Goal: Task Accomplishment & Management: Manage account settings

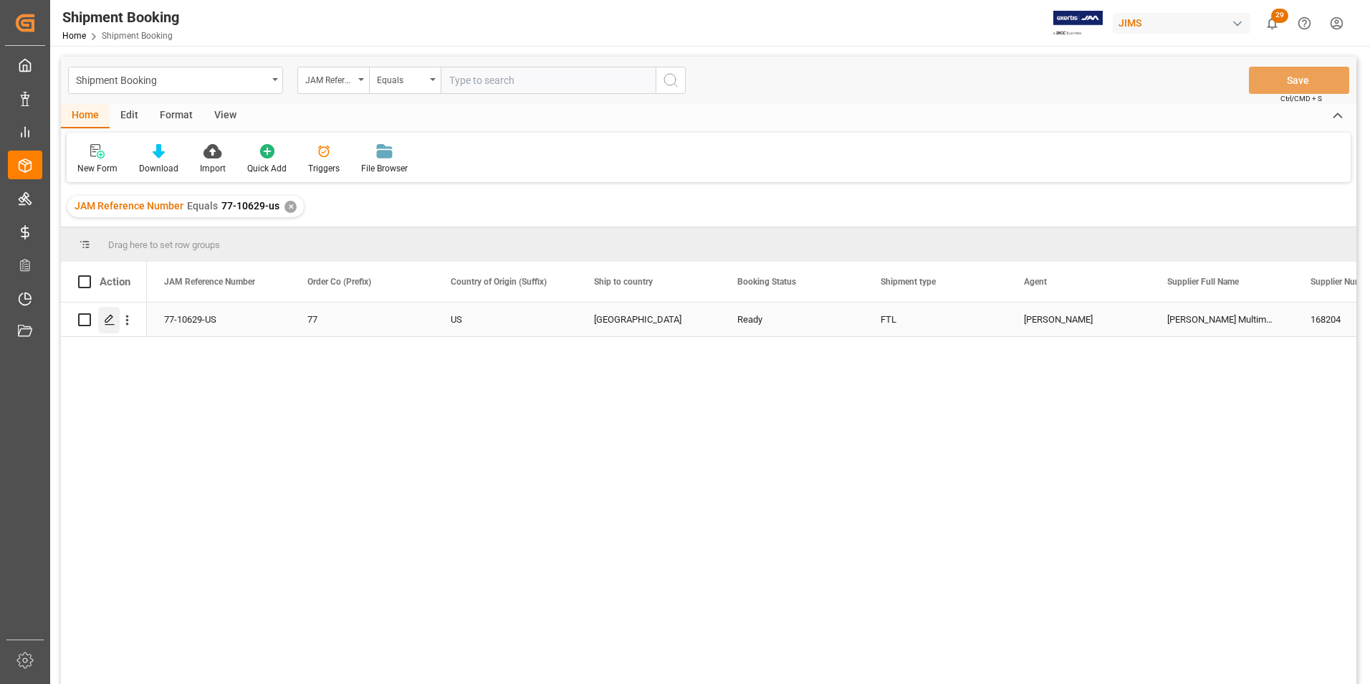
click at [108, 318] on icon "Press SPACE to select this row." at bounding box center [109, 319] width 11 height 11
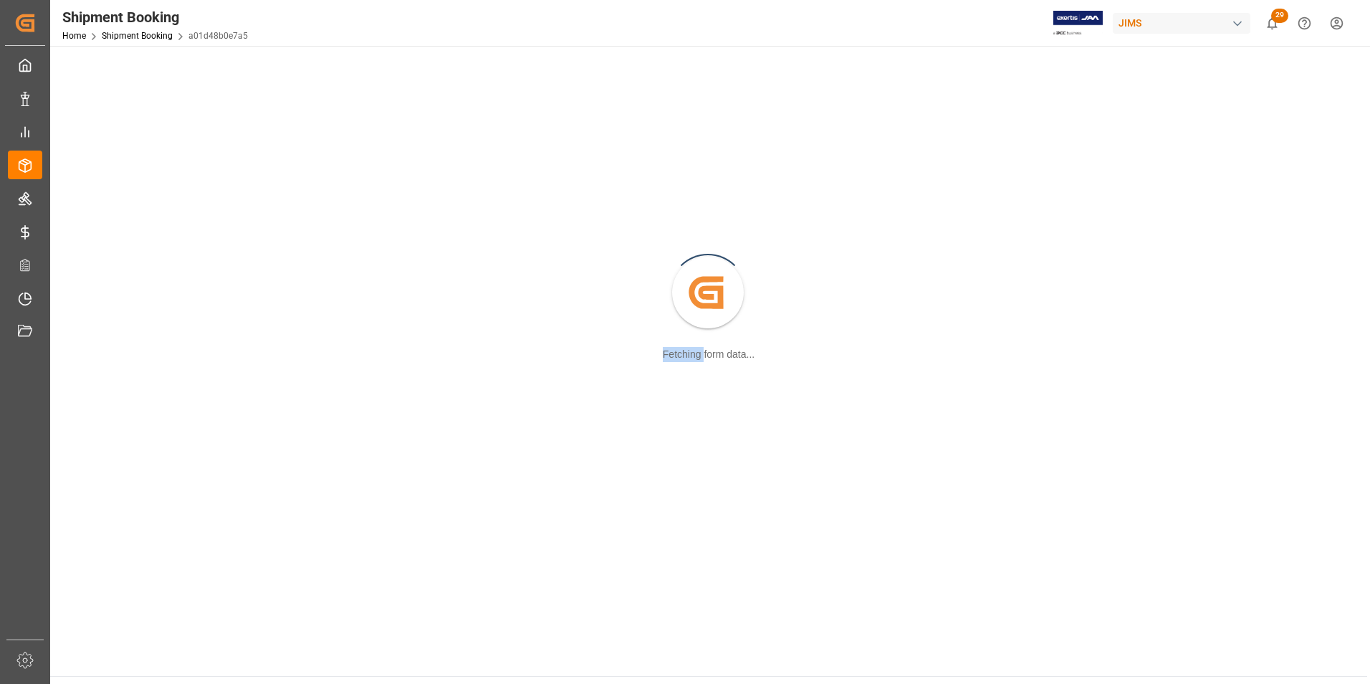
click at [108, 318] on div "Created by potrace 1.15, written by [PERSON_NAME] [DATE]-[DATE] Fetching form d…" at bounding box center [709, 293] width 1300 height 479
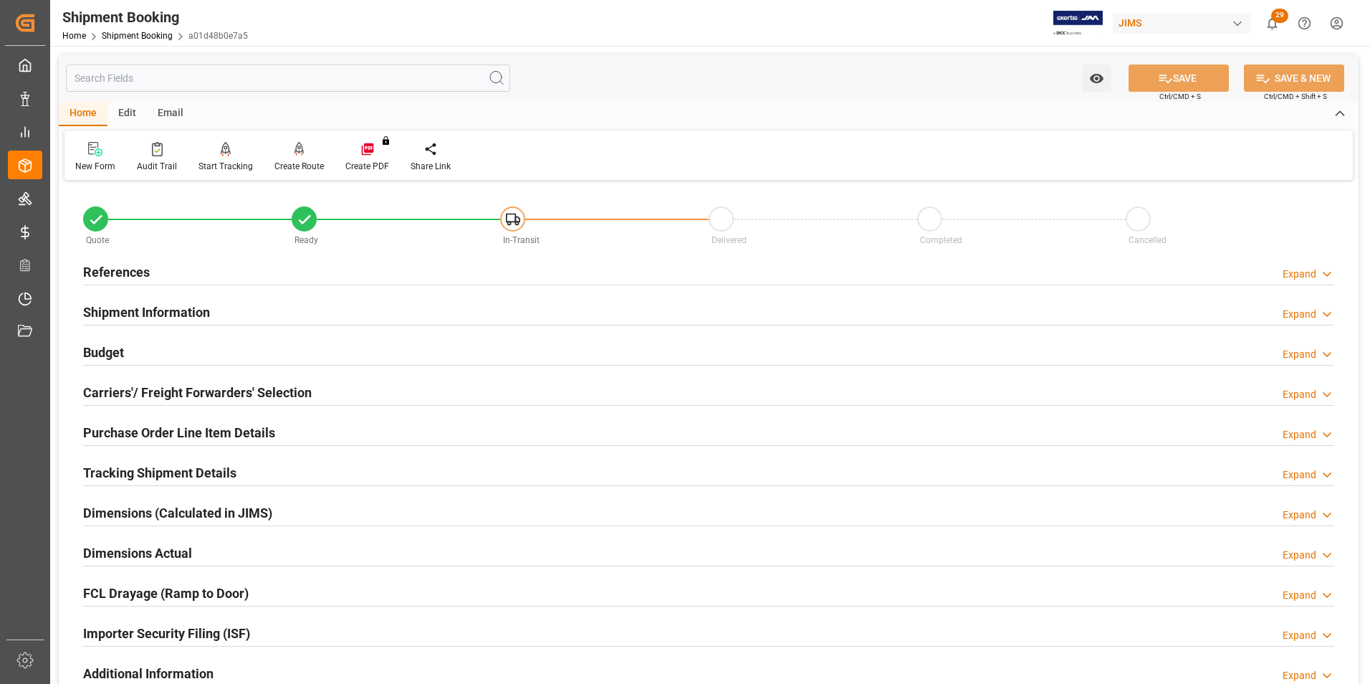
click at [118, 308] on h2 "Shipment Information" at bounding box center [146, 311] width 127 height 19
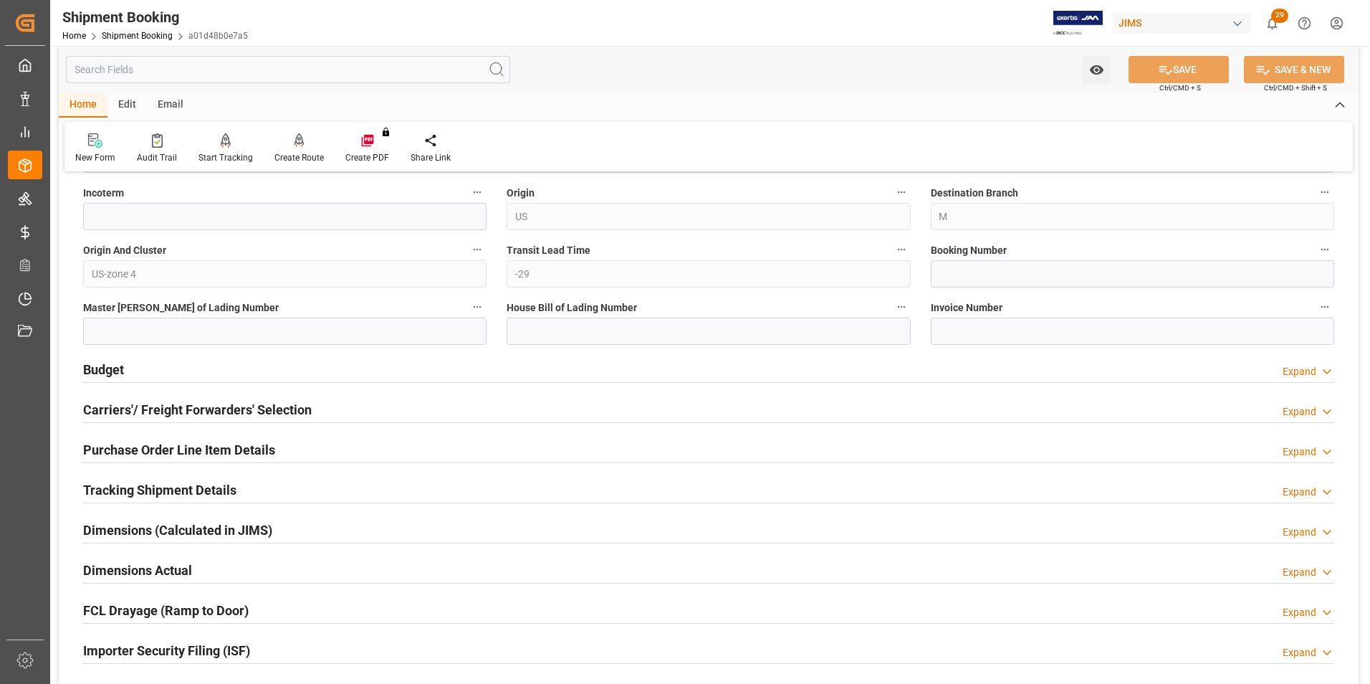
scroll to position [573, 0]
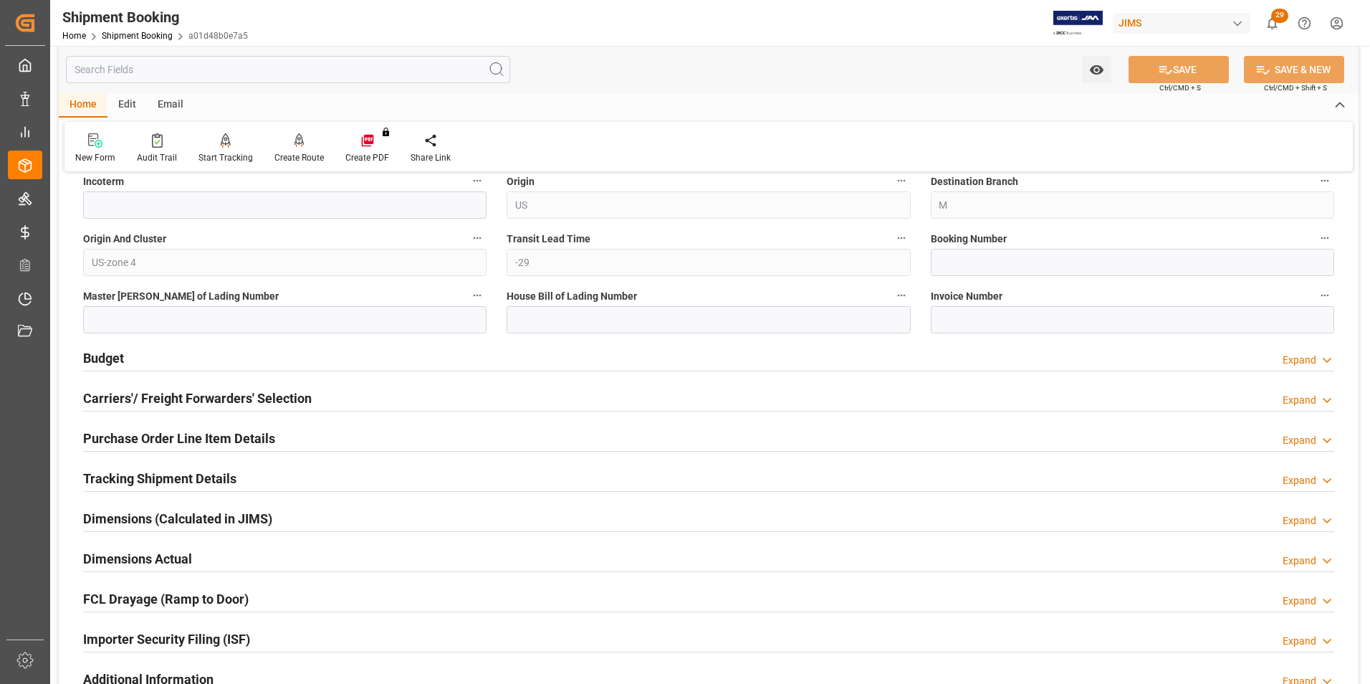
click at [145, 400] on h2 "Carriers'/ Freight Forwarders' Selection" at bounding box center [197, 397] width 229 height 19
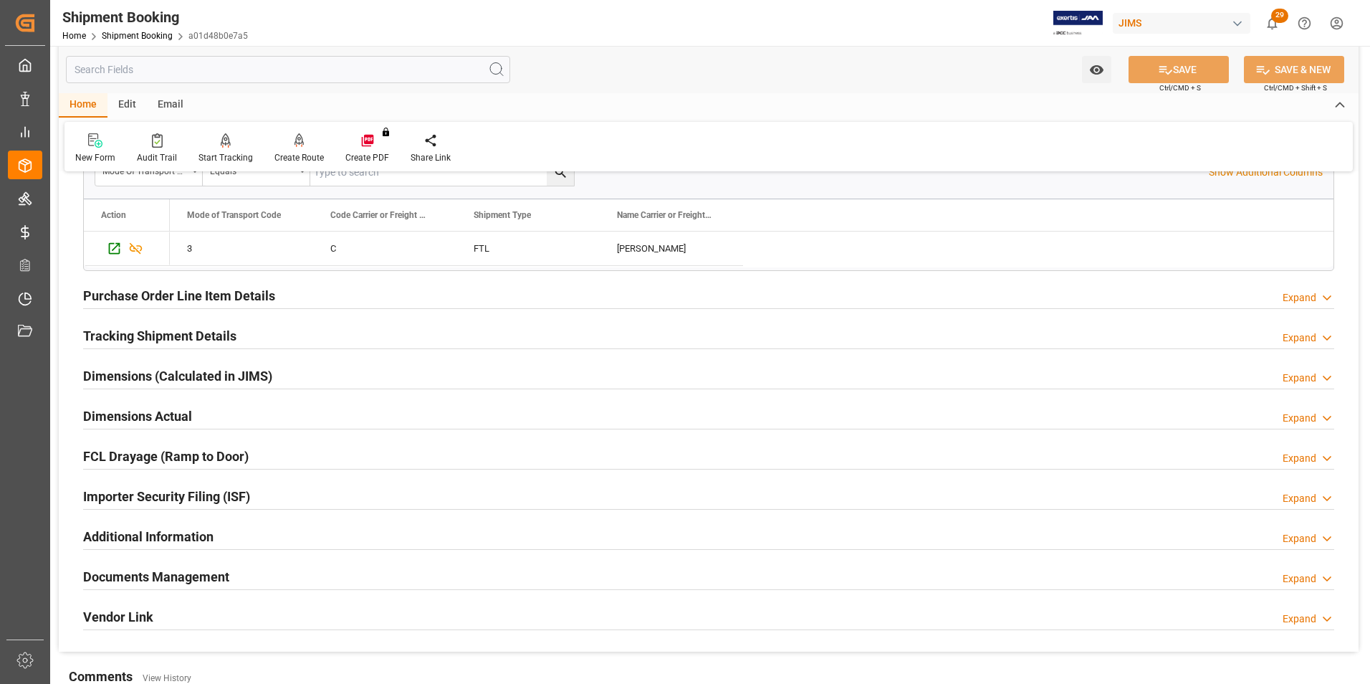
scroll to position [1075, 0]
click at [112, 333] on h2 "Tracking Shipment Details" at bounding box center [159, 334] width 153 height 19
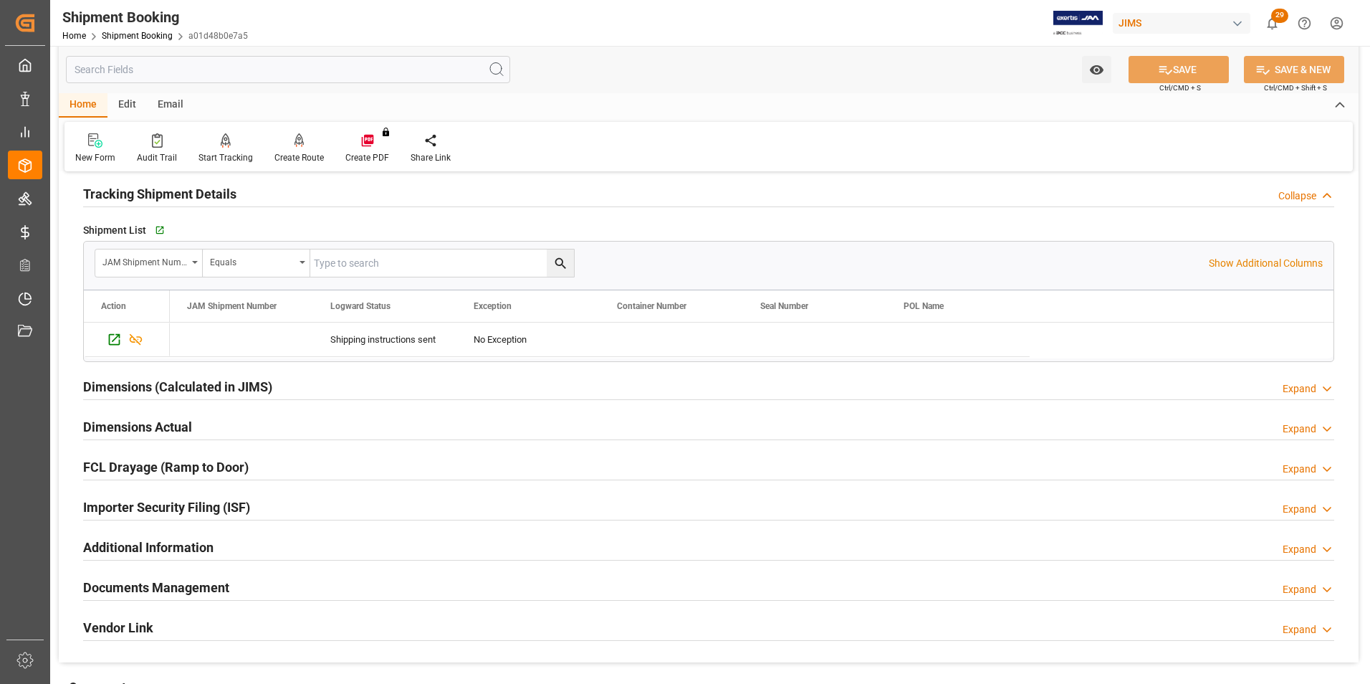
scroll to position [1218, 0]
click at [123, 419] on h2 "Dimensions Actual" at bounding box center [137, 424] width 109 height 19
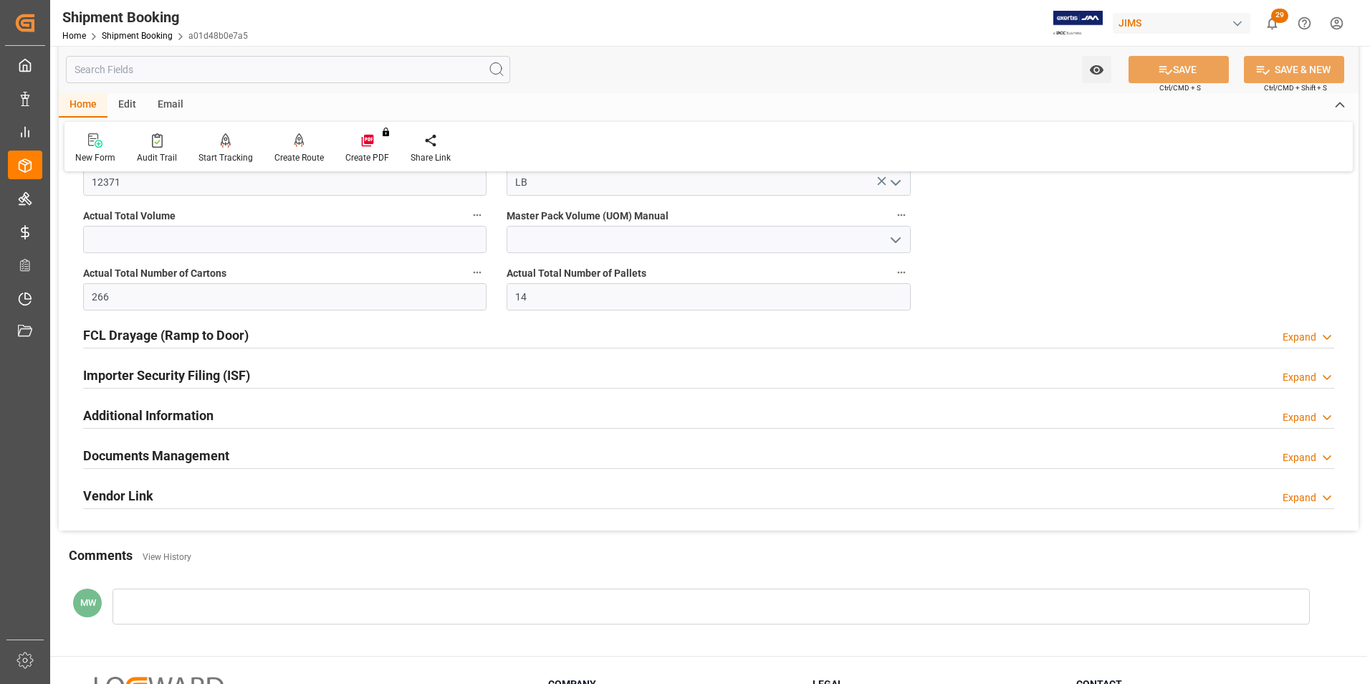
scroll to position [1511, 0]
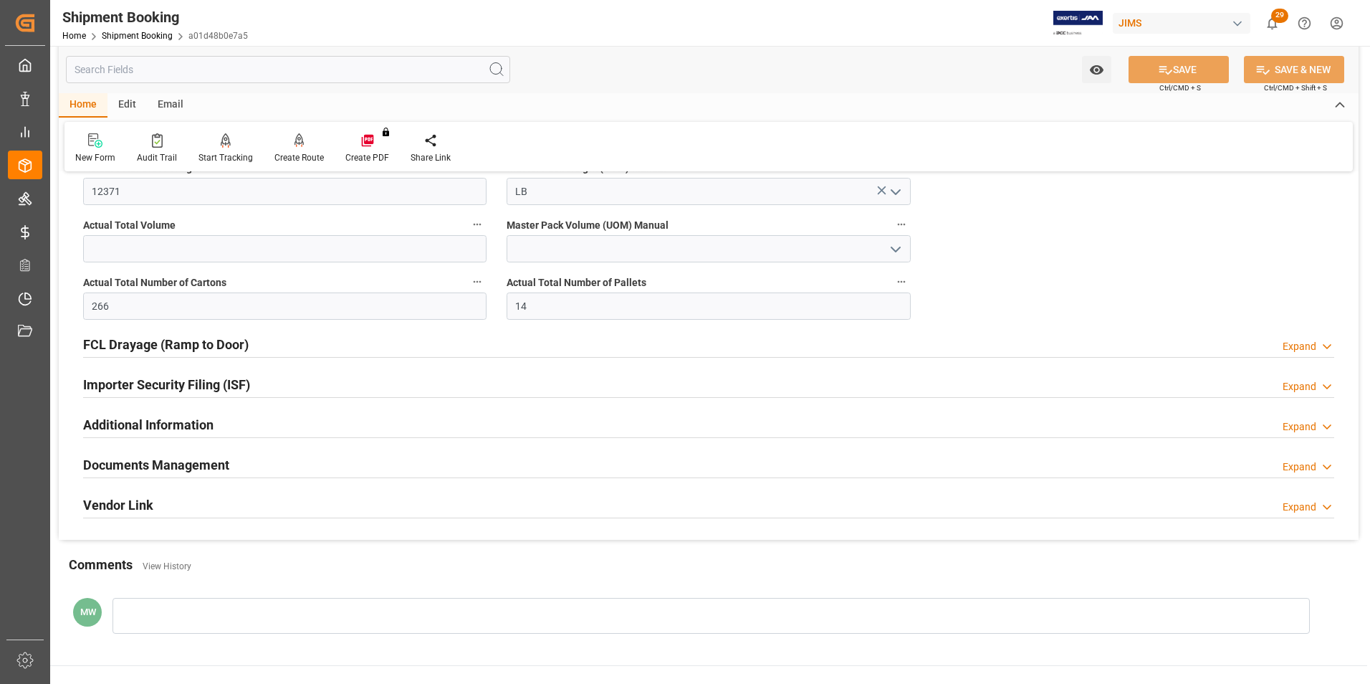
click at [118, 381] on h2 "Importer Security Filing (ISF)" at bounding box center [166, 384] width 167 height 19
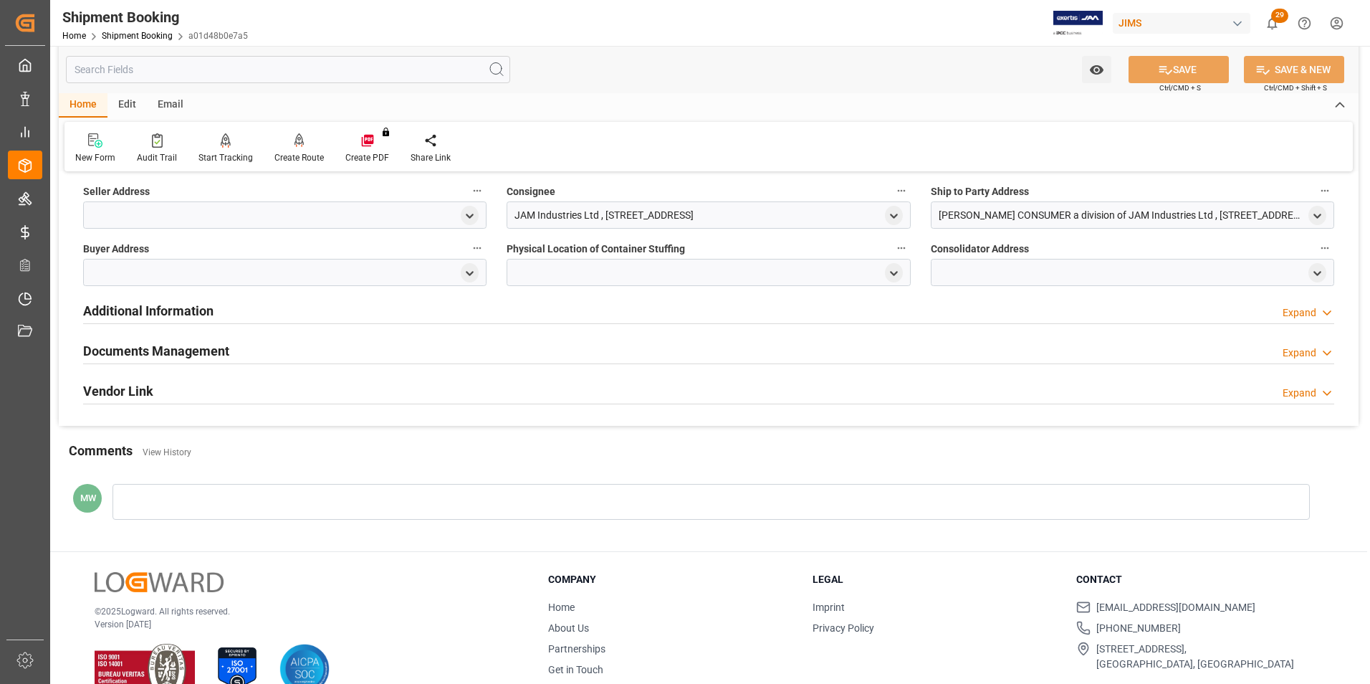
scroll to position [1797, 0]
click at [144, 350] on h2 "Documents Management" at bounding box center [156, 349] width 146 height 19
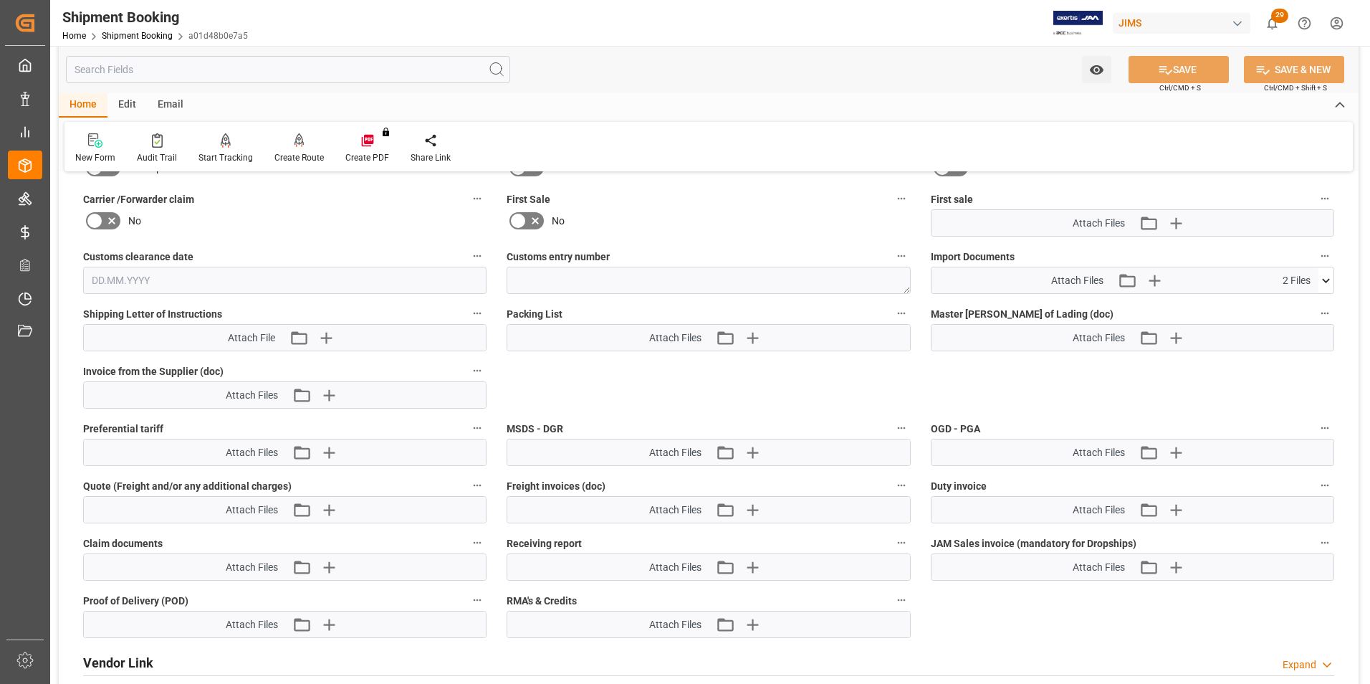
scroll to position [2156, 0]
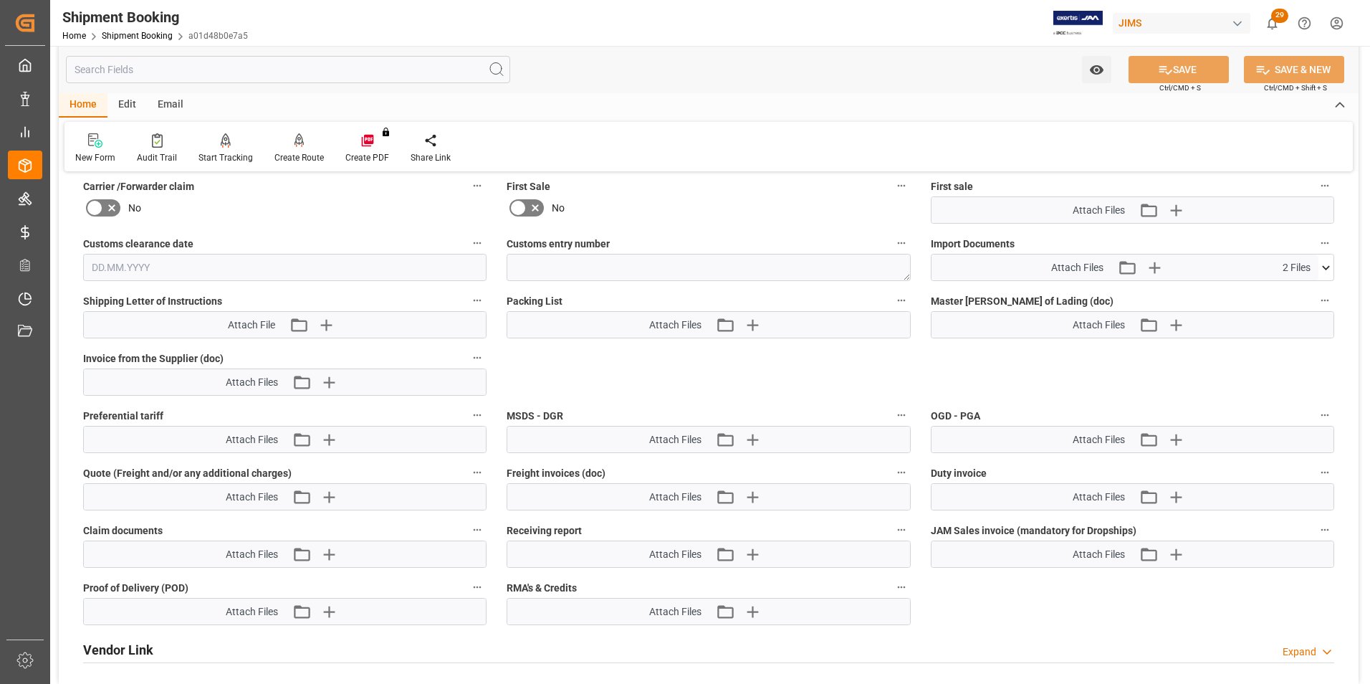
click at [1330, 265] on icon at bounding box center [1326, 267] width 15 height 15
click at [1157, 268] on icon "button" at bounding box center [1154, 267] width 23 height 23
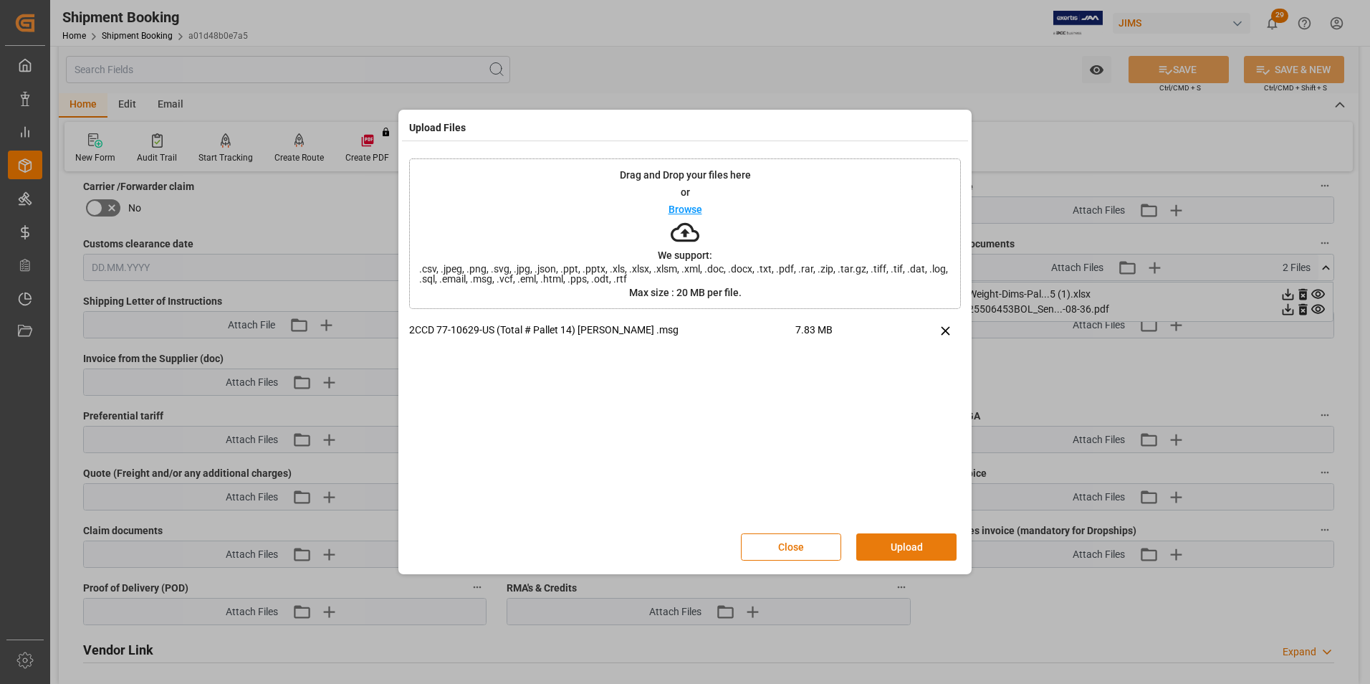
click at [907, 545] on button "Upload" at bounding box center [906, 546] width 100 height 27
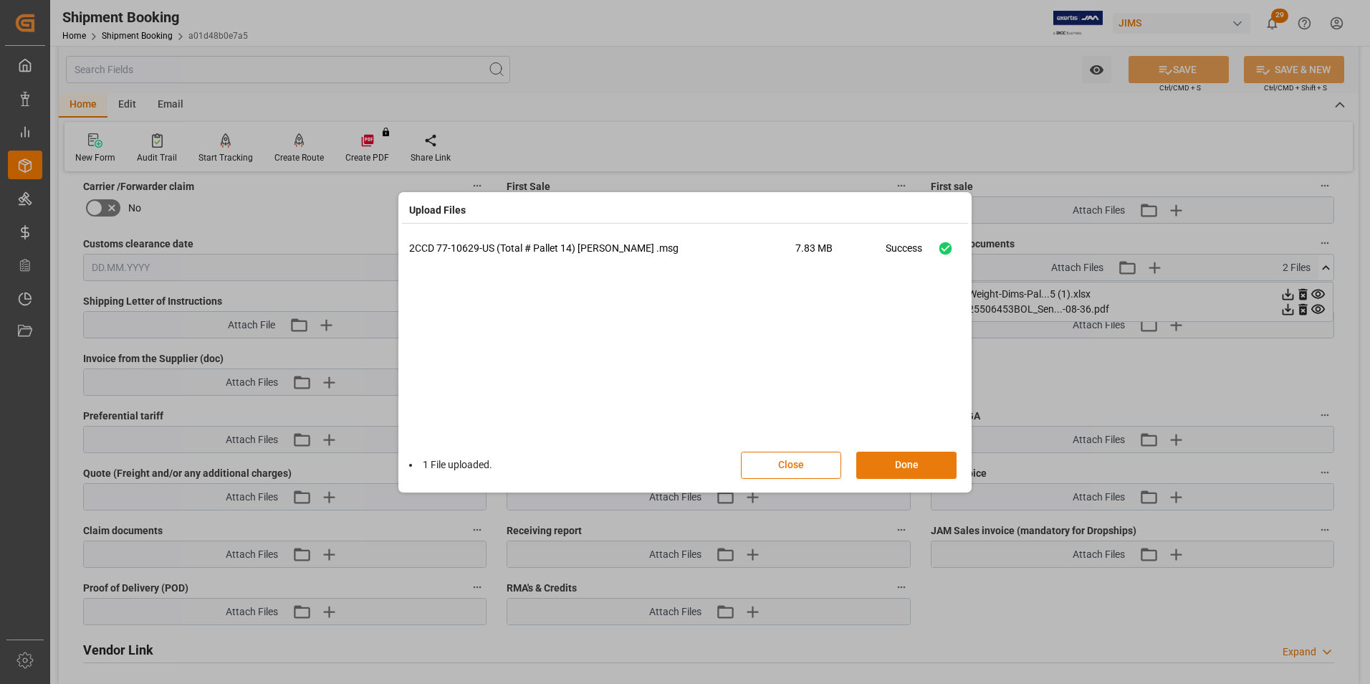
click at [923, 466] on button "Done" at bounding box center [906, 465] width 100 height 27
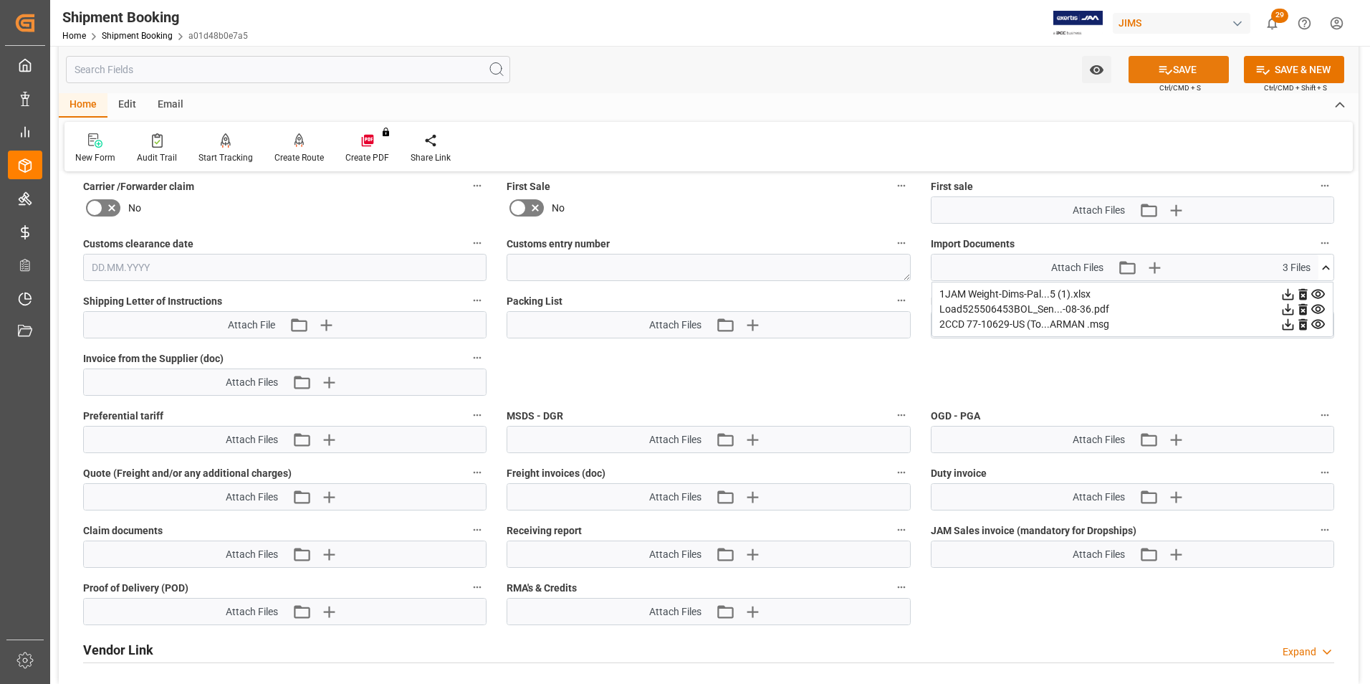
click at [1204, 72] on button "SAVE" at bounding box center [1179, 69] width 100 height 27
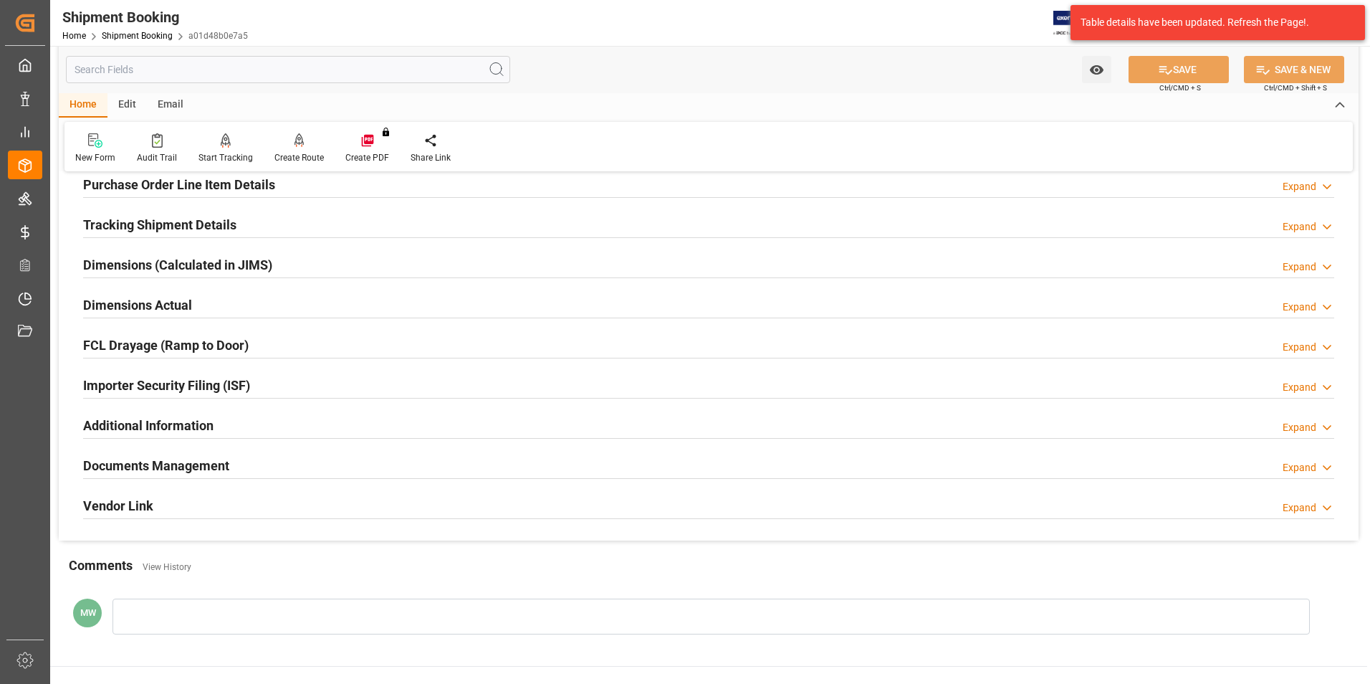
scroll to position [392, 0]
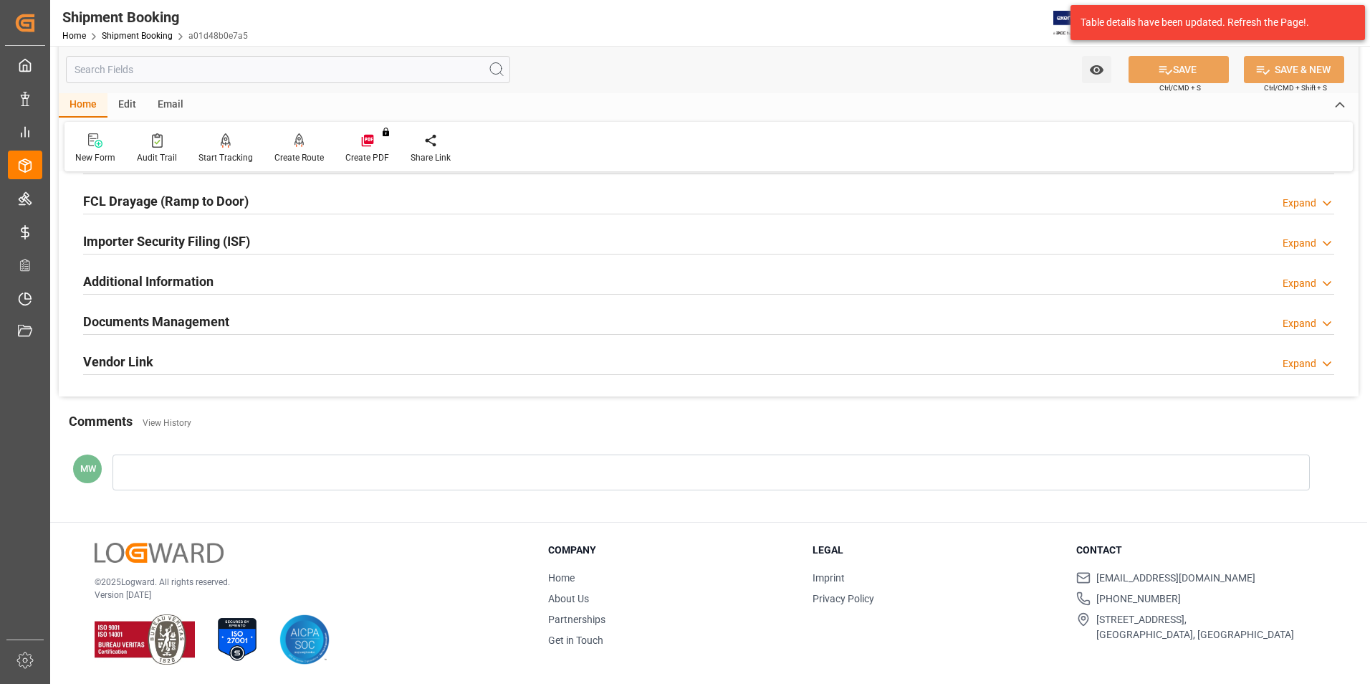
click at [170, 315] on h2 "Documents Management" at bounding box center [156, 321] width 146 height 19
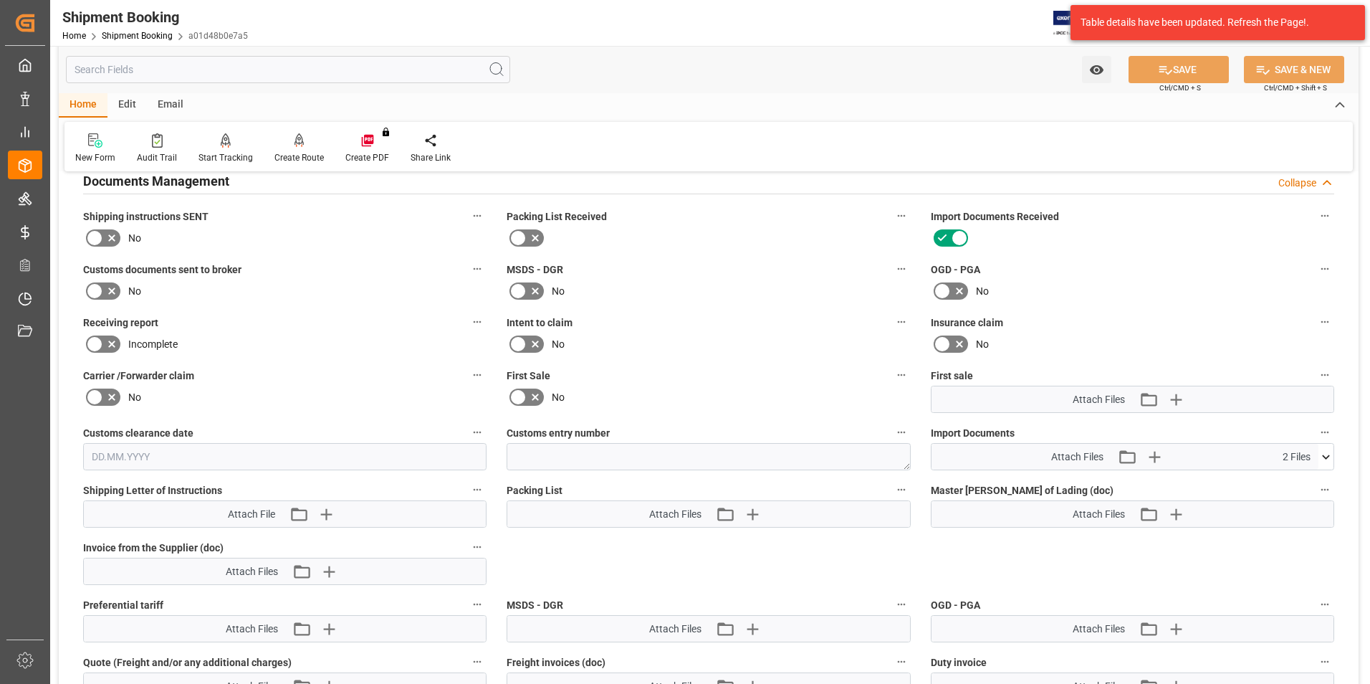
scroll to position [535, 0]
click at [1159, 457] on icon "button" at bounding box center [1154, 453] width 23 height 23
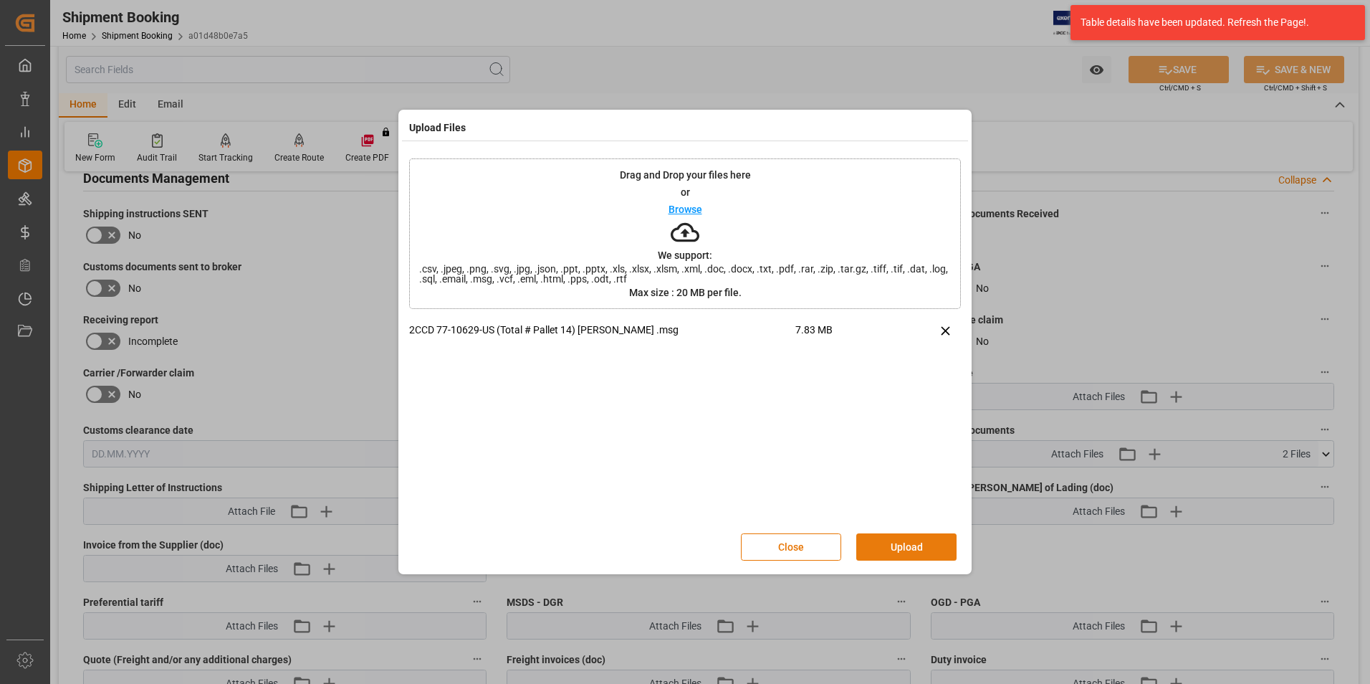
click at [893, 542] on button "Upload" at bounding box center [906, 546] width 100 height 27
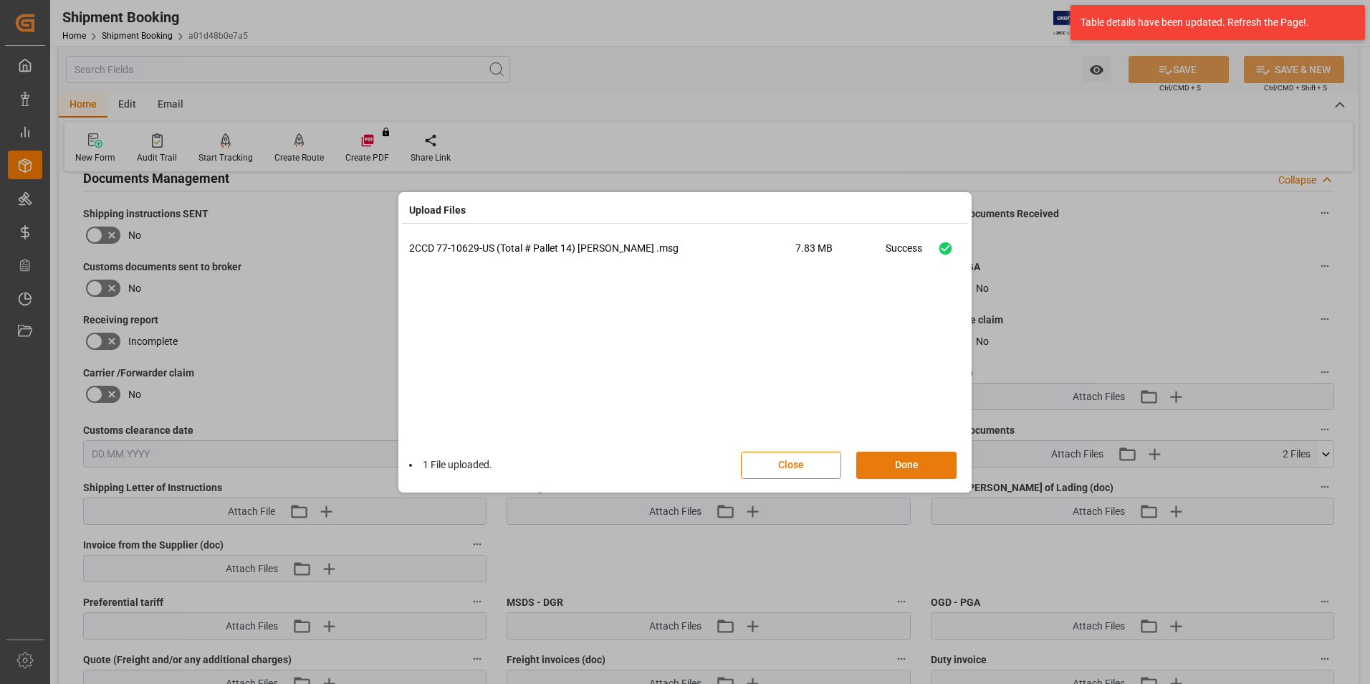
click at [889, 464] on button "Done" at bounding box center [906, 465] width 100 height 27
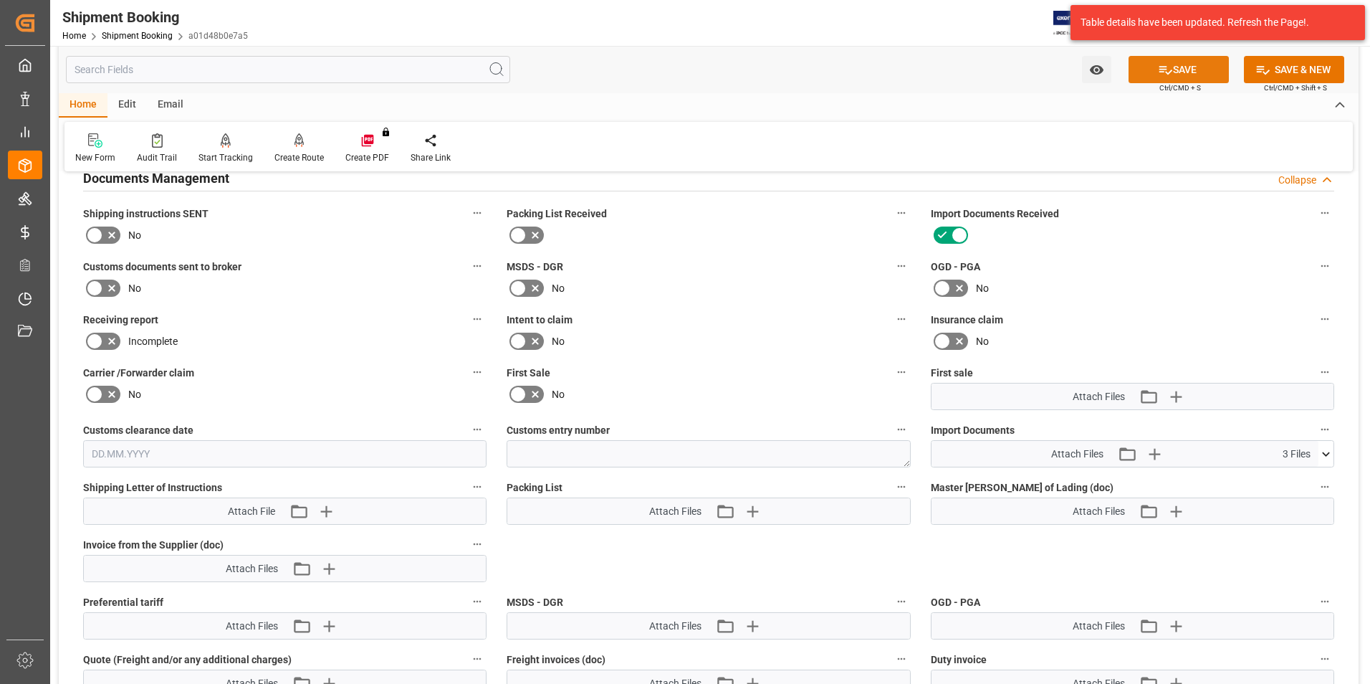
click at [1180, 70] on button "SAVE" at bounding box center [1179, 69] width 100 height 27
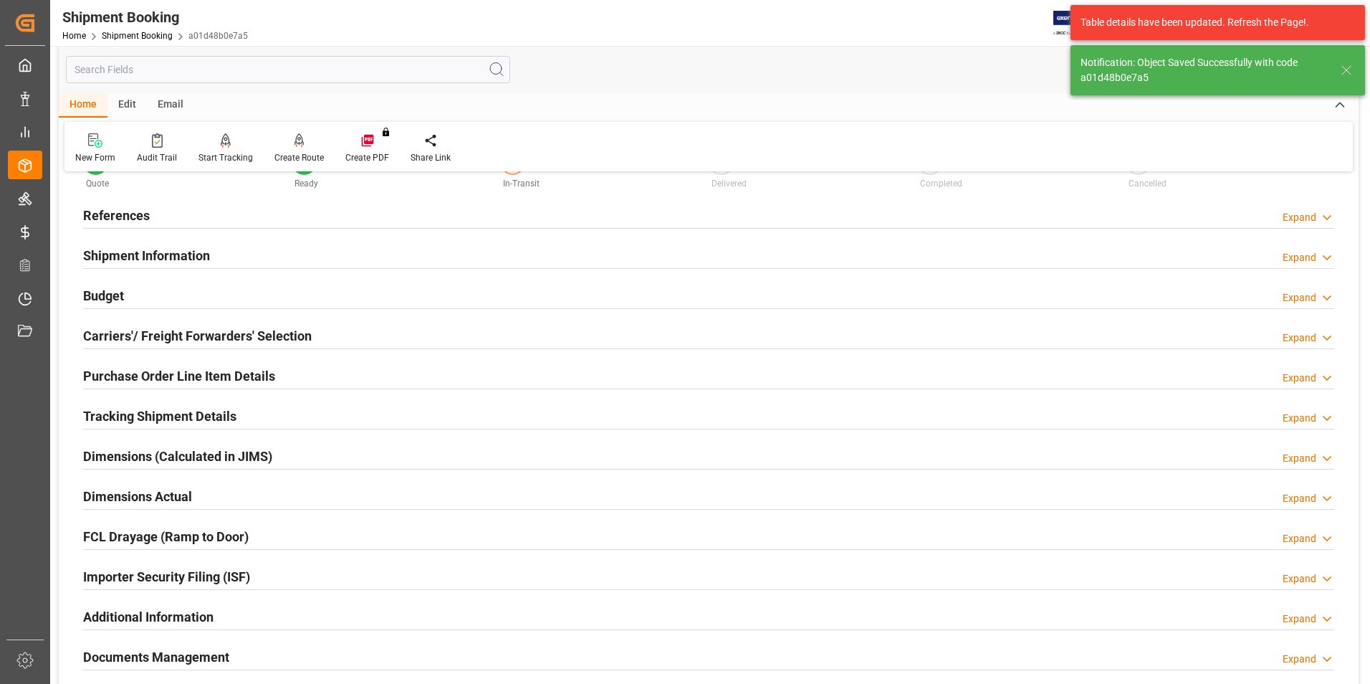
scroll to position [34, 0]
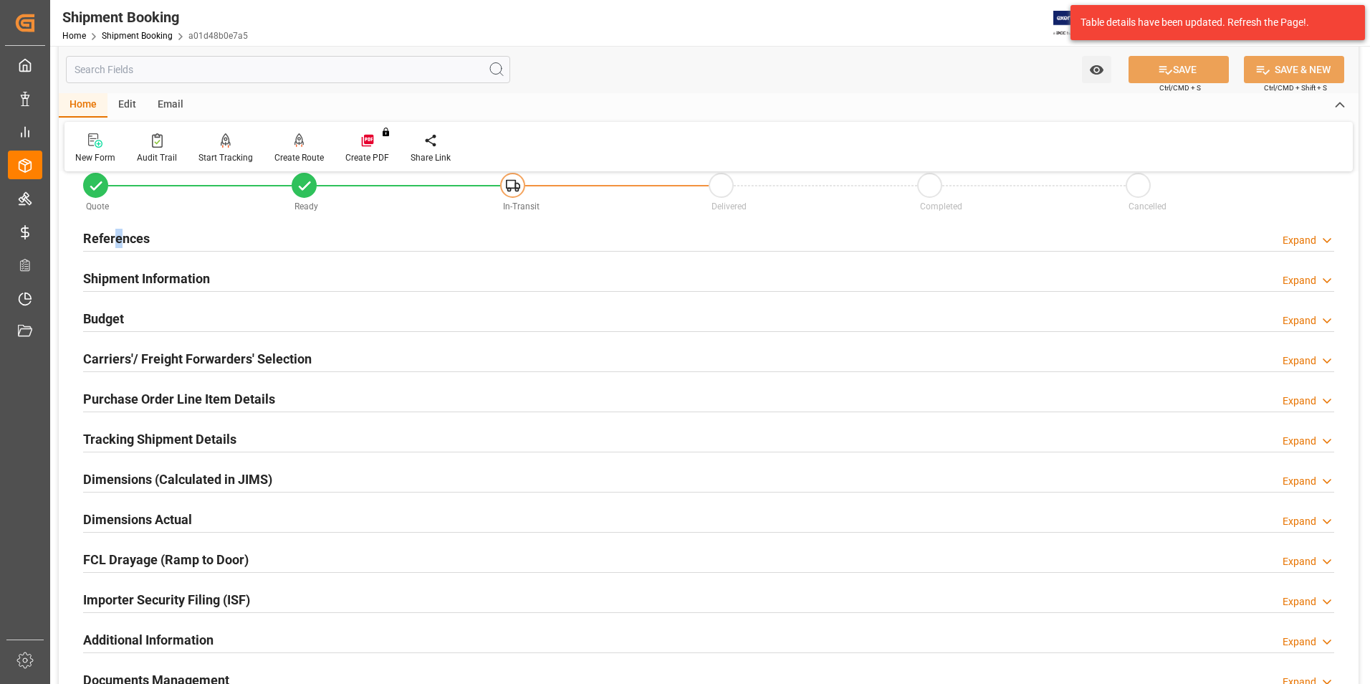
click at [118, 238] on h2 "References" at bounding box center [116, 238] width 67 height 19
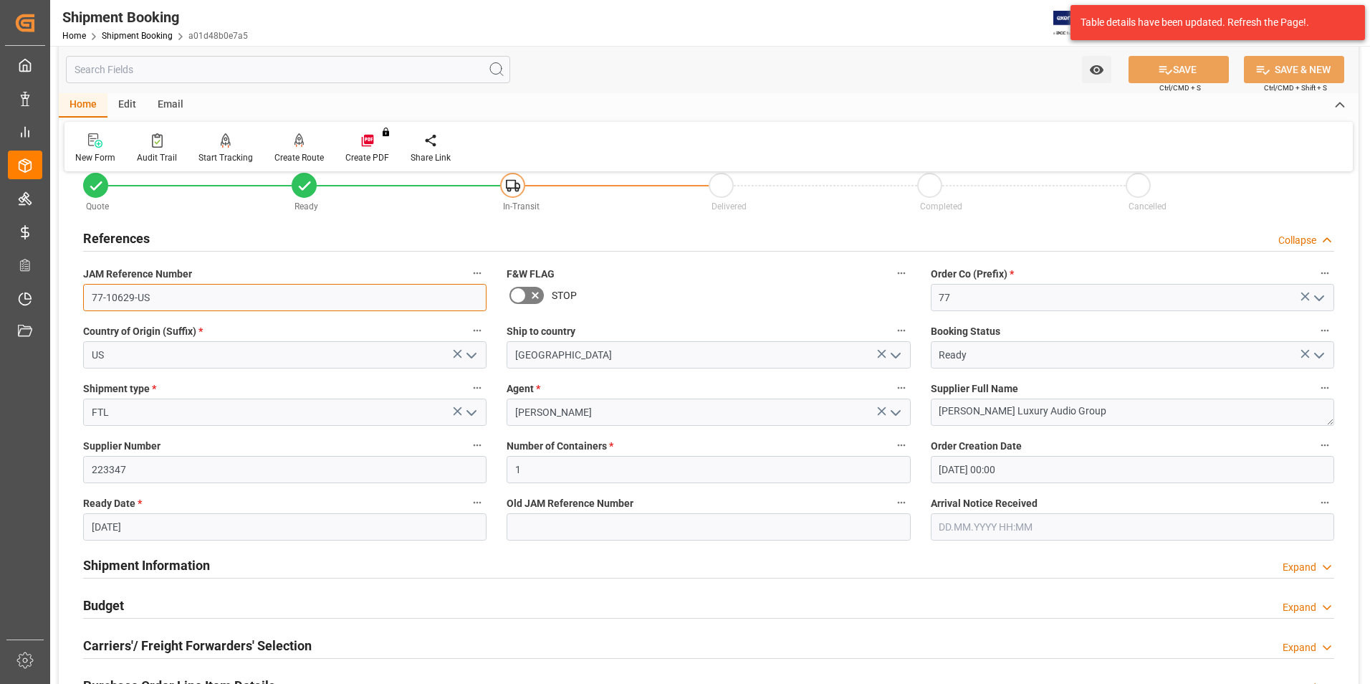
drag, startPoint x: 118, startPoint y: 238, endPoint x: 76, endPoint y: 299, distance: 73.7
click at [76, 299] on div "JAM Reference Number 77-10629-US" at bounding box center [285, 287] width 424 height 57
